Goal: Find specific page/section

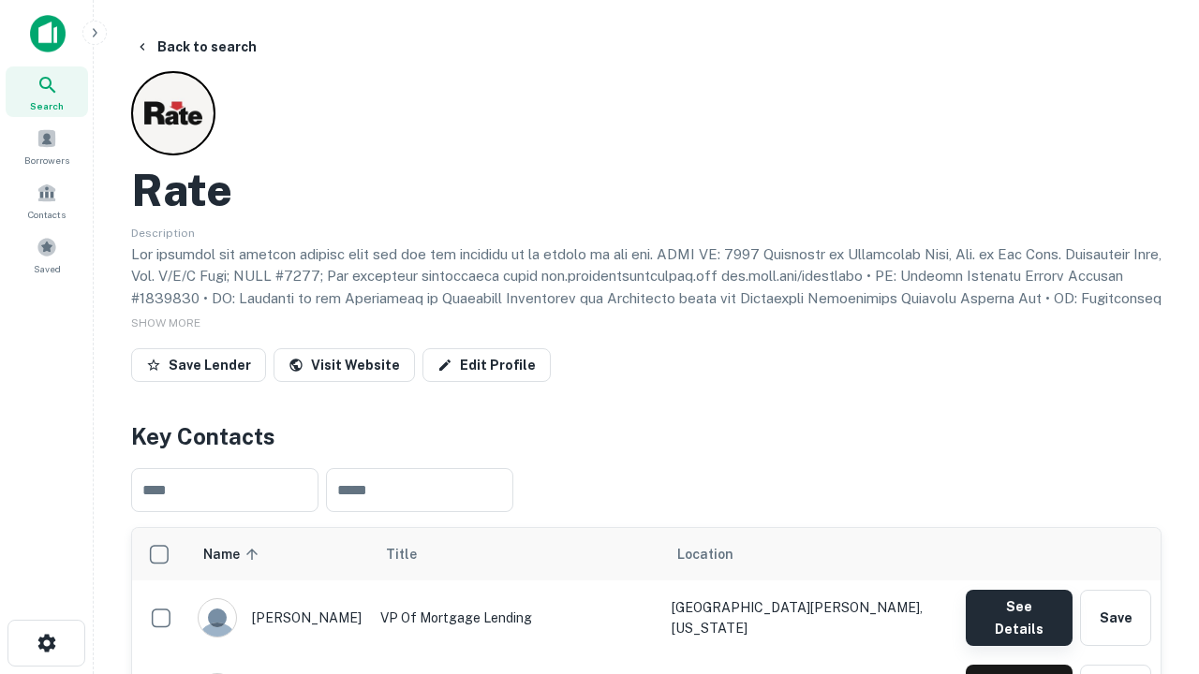
click at [1018, 609] on button "See Details" at bounding box center [1019, 618] width 107 height 56
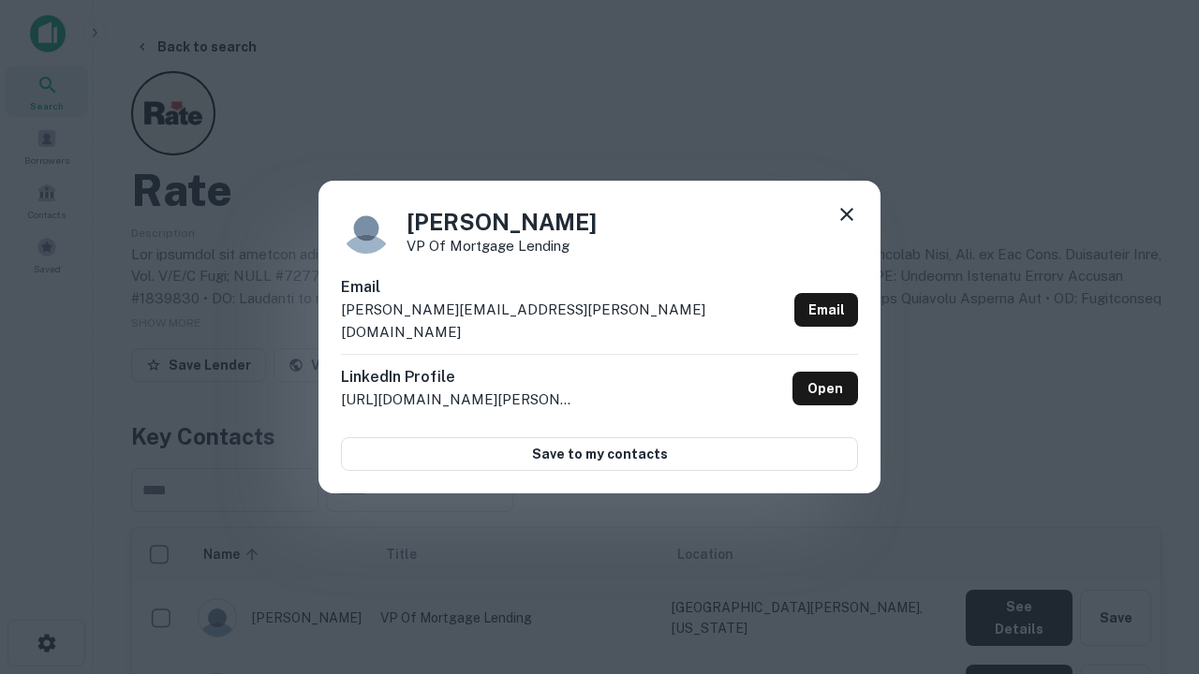
click at [847, 226] on icon at bounding box center [846, 214] width 22 height 22
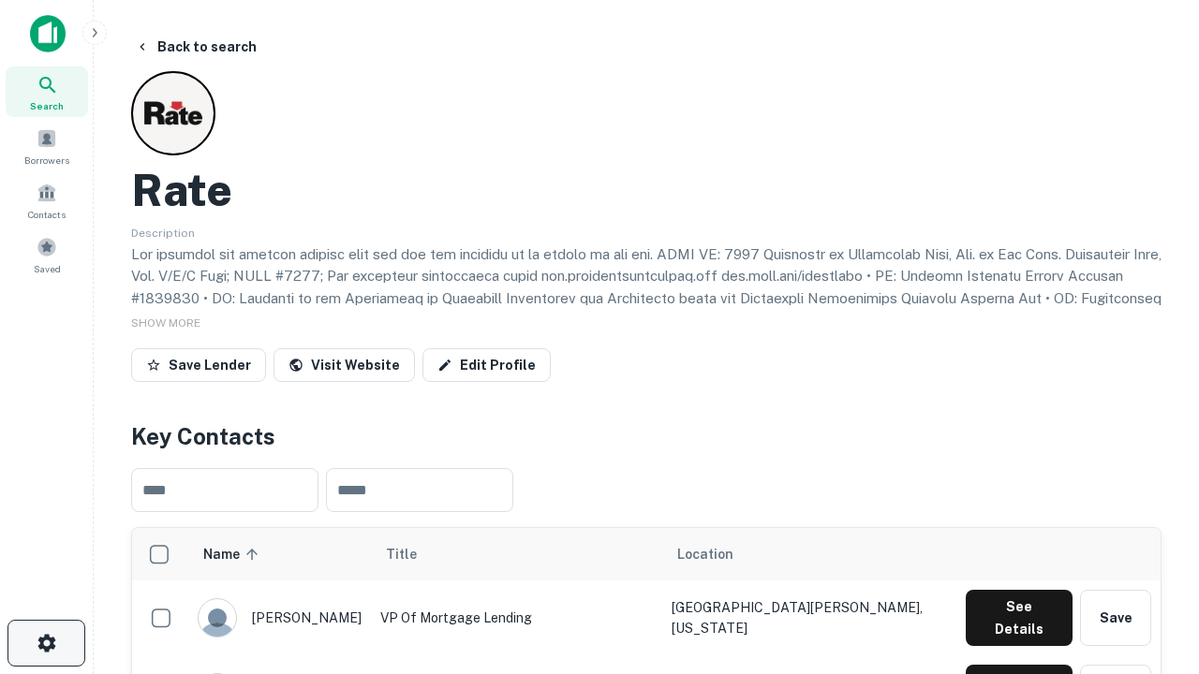
click at [46, 643] on icon "button" at bounding box center [47, 643] width 22 height 22
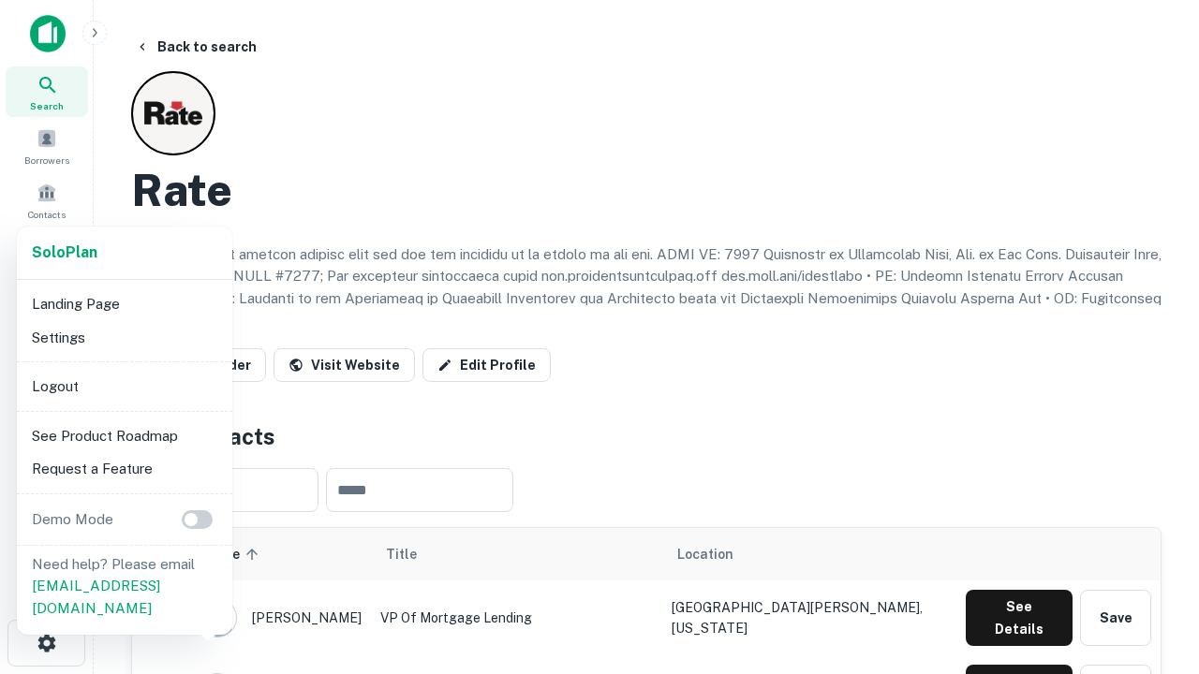
click at [124, 386] on li "Logout" at bounding box center [124, 387] width 200 height 34
